Goal: Find contact information: Find contact information

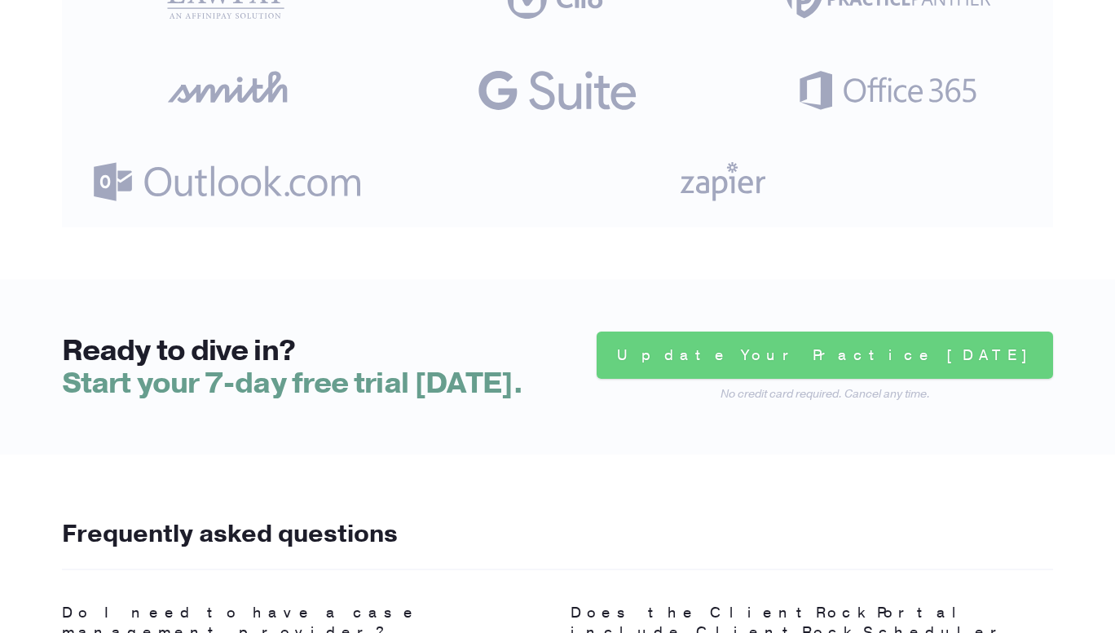
scroll to position [3390, 0]
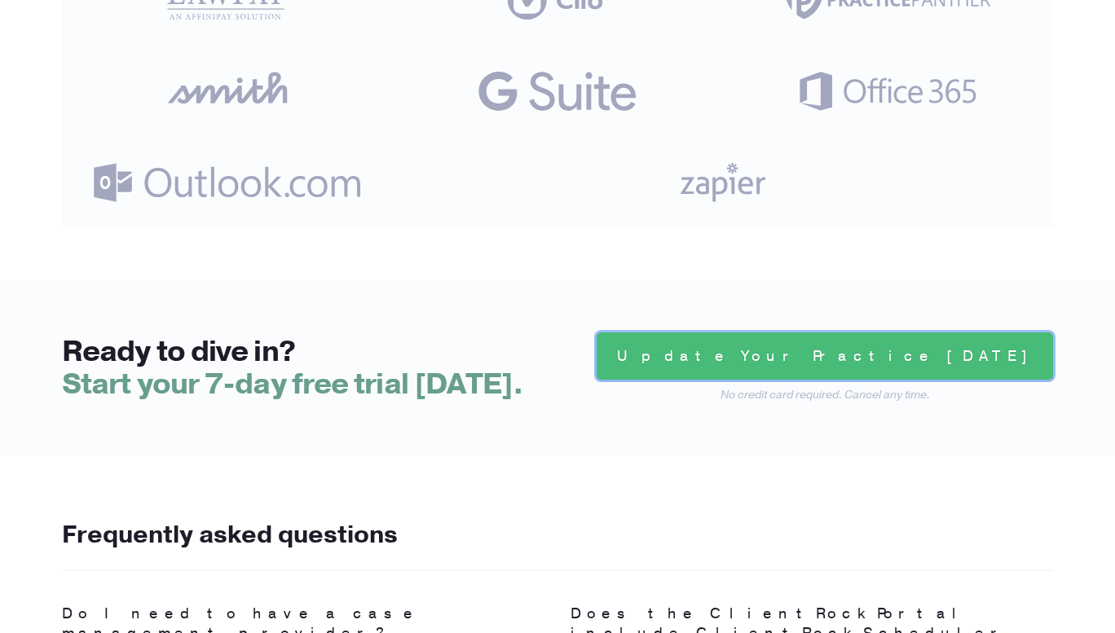
click at [1010, 332] on link "Update Your Practice [DATE]" at bounding box center [824, 355] width 456 height 47
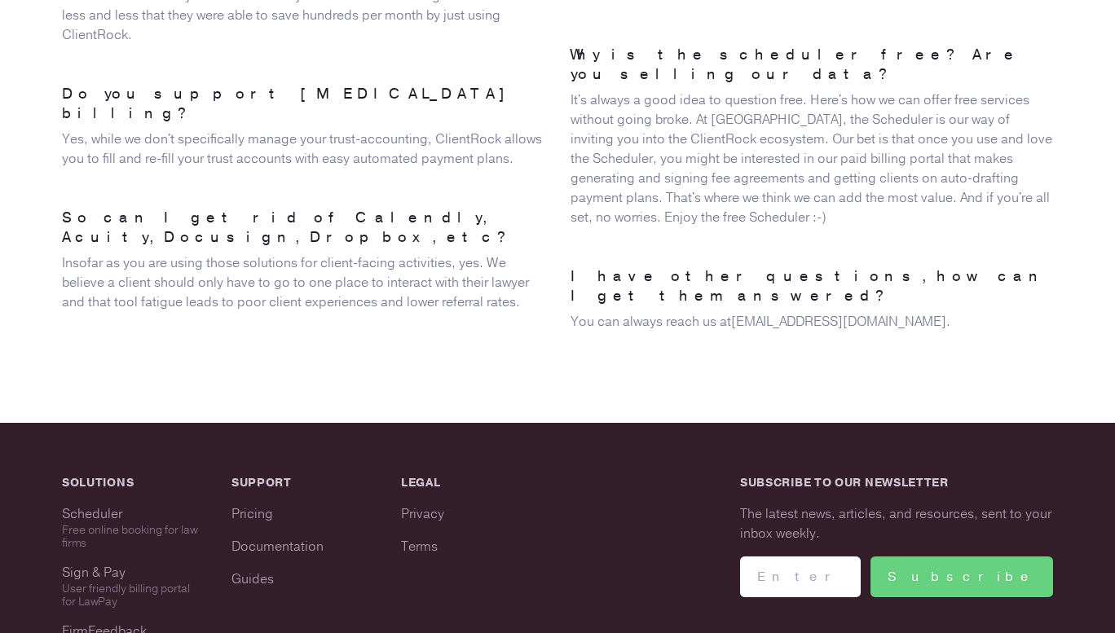
scroll to position [4121, 0]
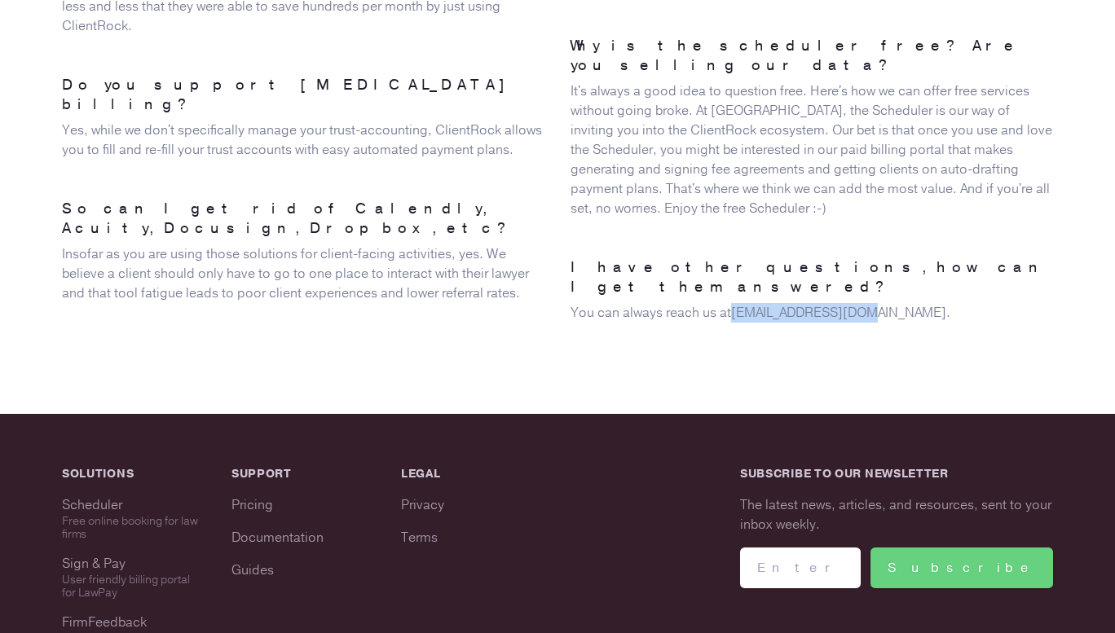
drag, startPoint x: 857, startPoint y: 177, endPoint x: 734, endPoint y: 175, distance: 123.1
click at [734, 303] on p "You can always reach us at [EMAIL_ADDRESS][DOMAIN_NAME] ." at bounding box center [811, 313] width 482 height 20
copy link "[EMAIL_ADDRESS][DOMAIN_NAME]"
